Goal: Information Seeking & Learning: Learn about a topic

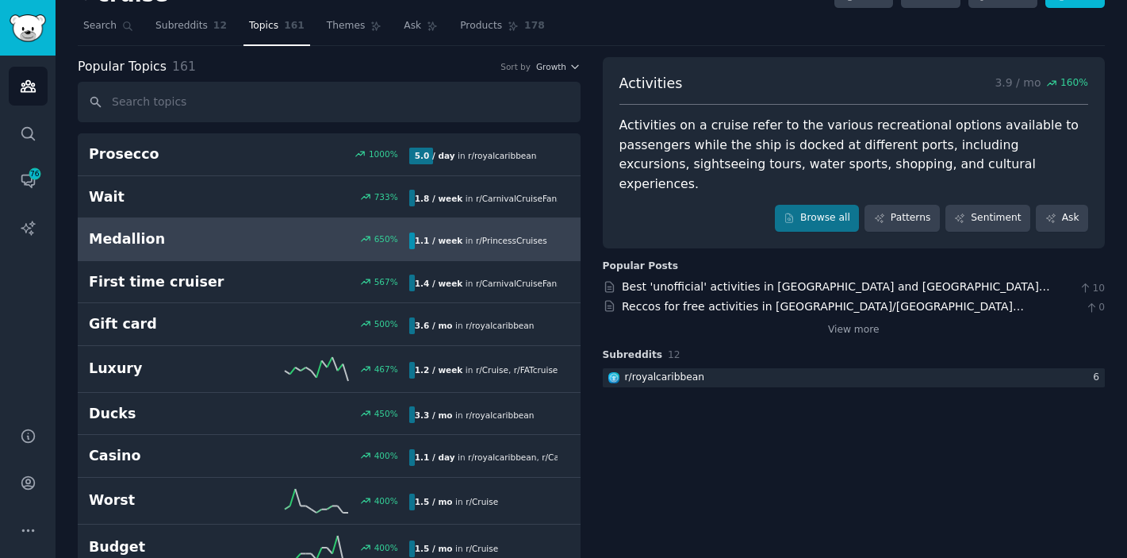
scroll to position [26, 0]
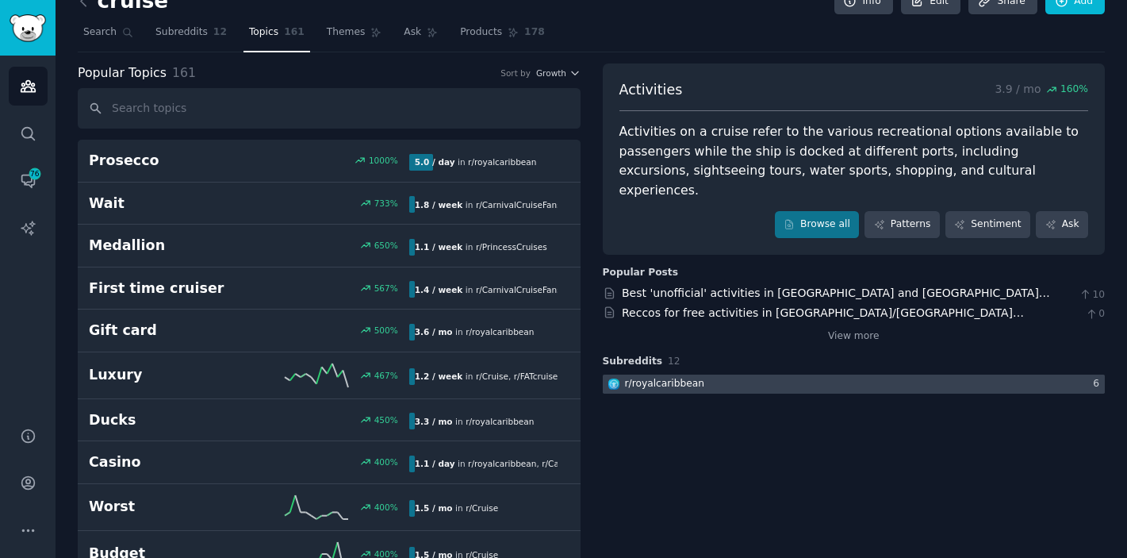
click at [741, 374] on div at bounding box center [854, 384] width 503 height 20
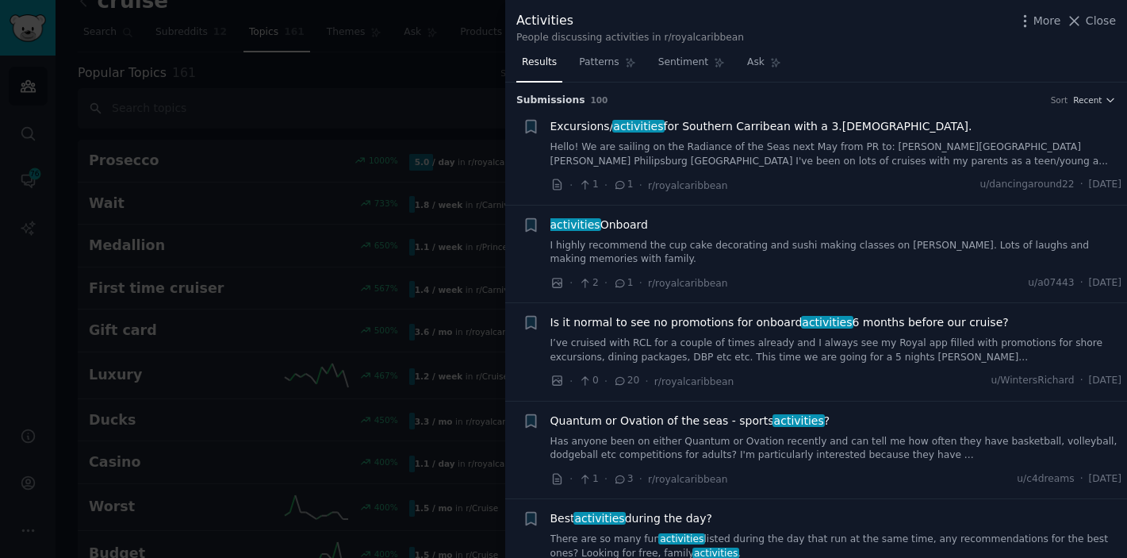
click at [780, 150] on link "Hello! We are sailing on the Radiance of the Seas next May from PR to: [PERSON_…" at bounding box center [837, 154] width 572 height 28
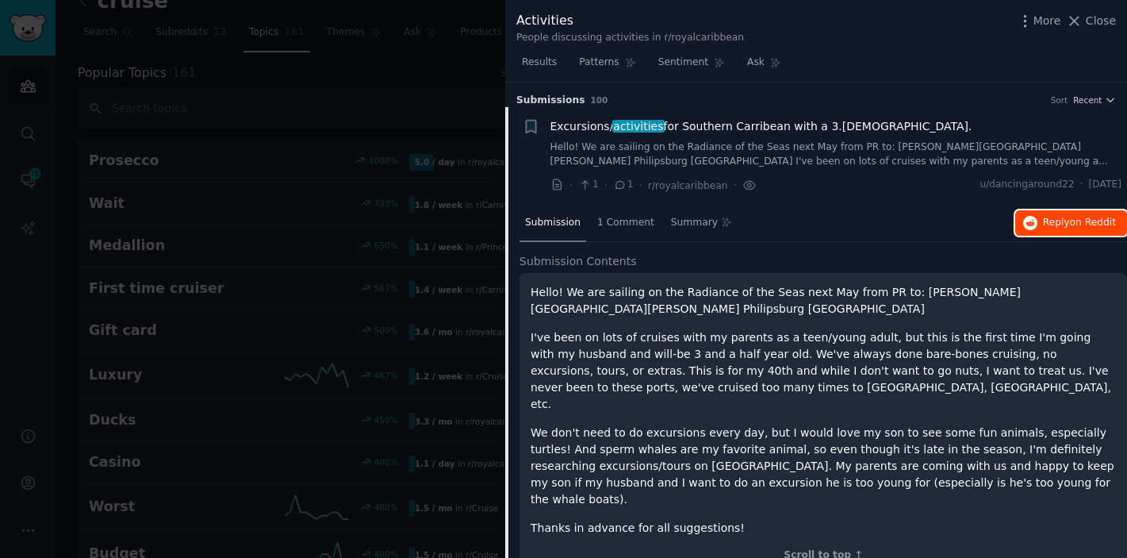
click at [1056, 230] on button "Reply on Reddit" at bounding box center [1071, 222] width 112 height 25
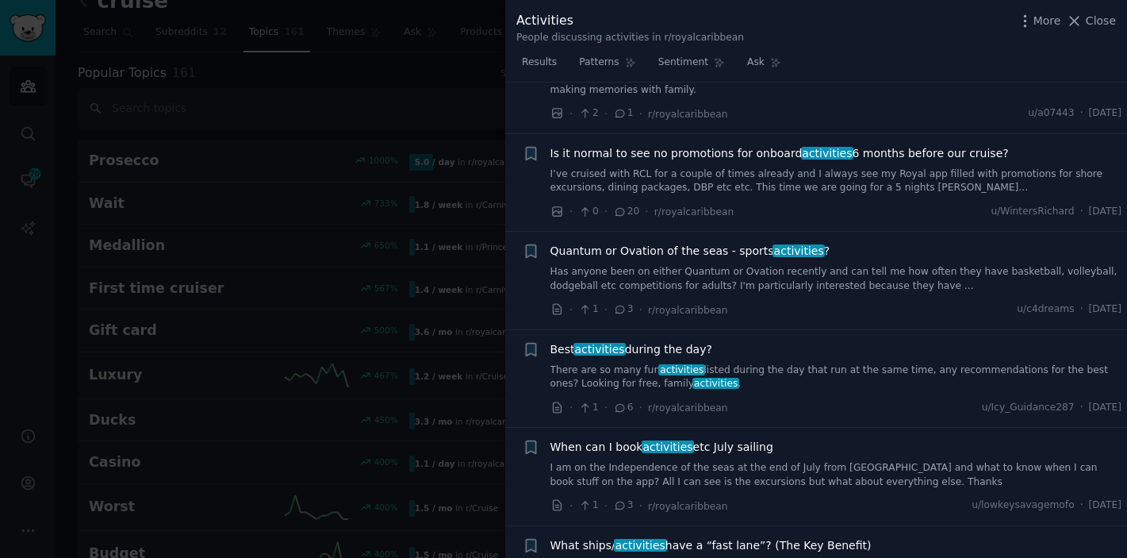
scroll to position [708, 0]
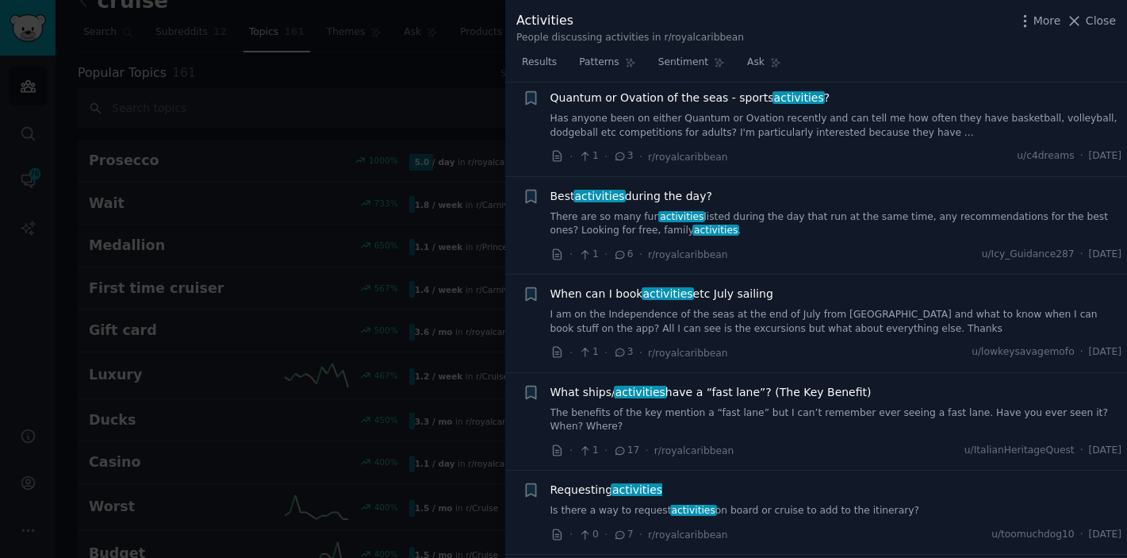
click at [662, 308] on link "I am on the Independence of the seas at the end of July from [GEOGRAPHIC_DATA] …" at bounding box center [837, 322] width 572 height 28
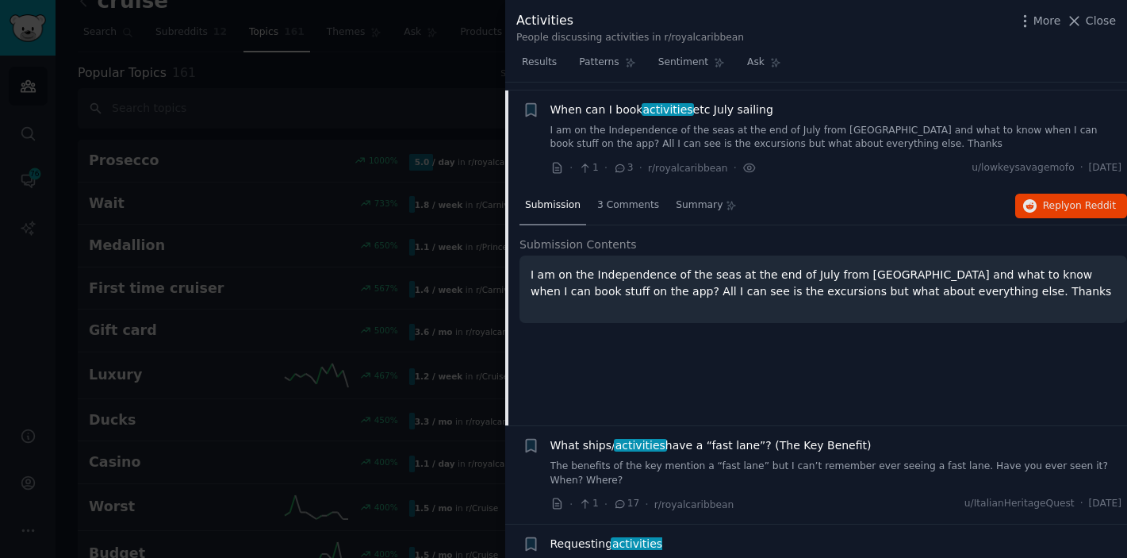
scroll to position [515, 0]
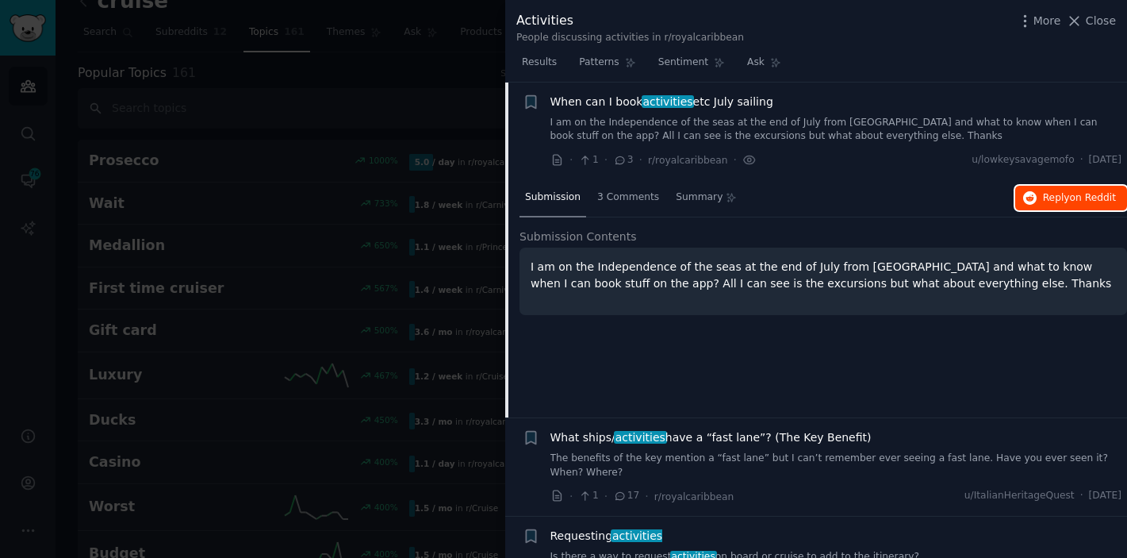
click at [1080, 194] on span "on Reddit" at bounding box center [1093, 197] width 46 height 11
